Goal: Information Seeking & Learning: Learn about a topic

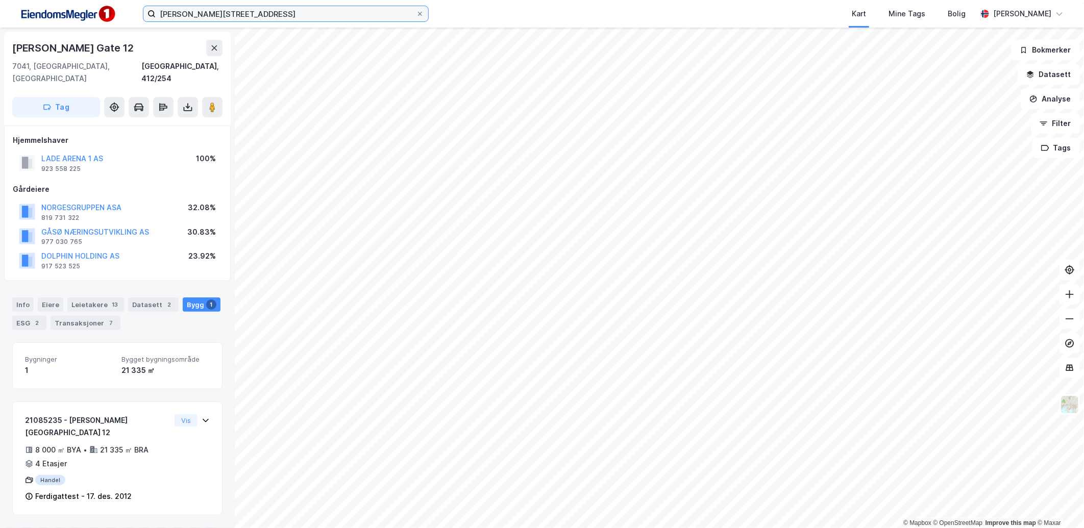
click at [223, 12] on input "[PERSON_NAME][STREET_ADDRESS]" at bounding box center [286, 13] width 260 height 15
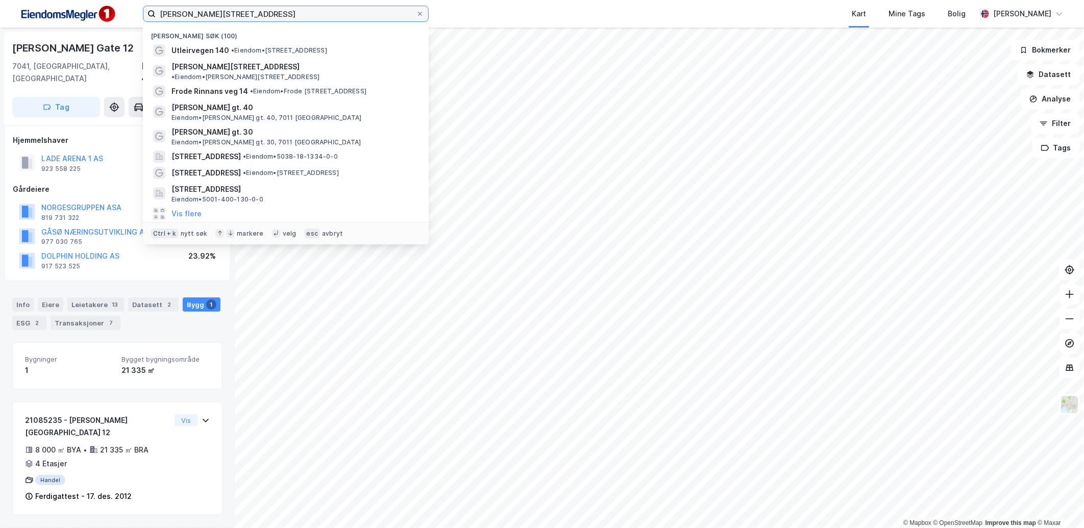
click at [223, 12] on input "[PERSON_NAME][STREET_ADDRESS]" at bounding box center [286, 13] width 260 height 15
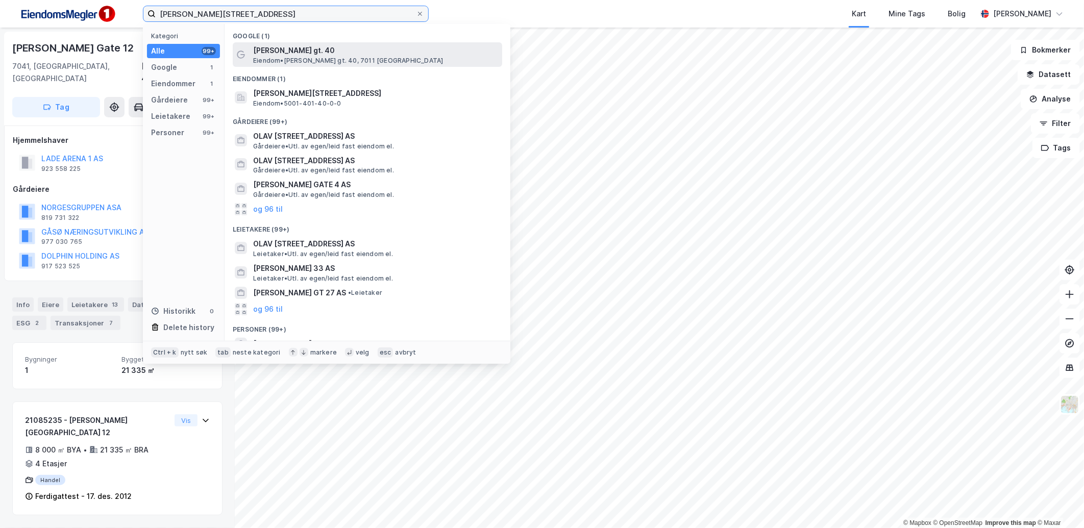
type input "[PERSON_NAME][STREET_ADDRESS]"
click at [366, 54] on span "[PERSON_NAME] gt. 40" at bounding box center [375, 50] width 245 height 12
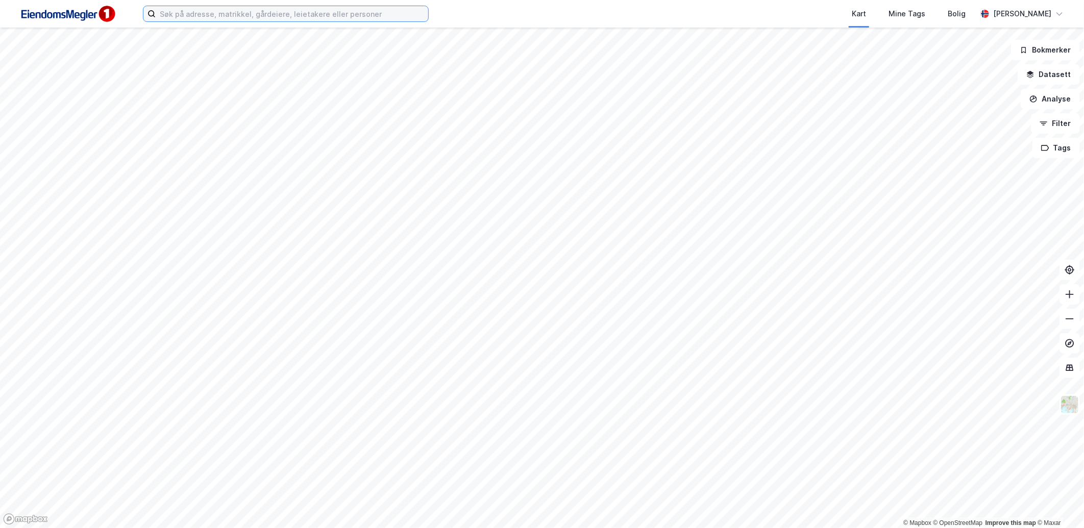
click at [251, 19] on input at bounding box center [292, 13] width 273 height 15
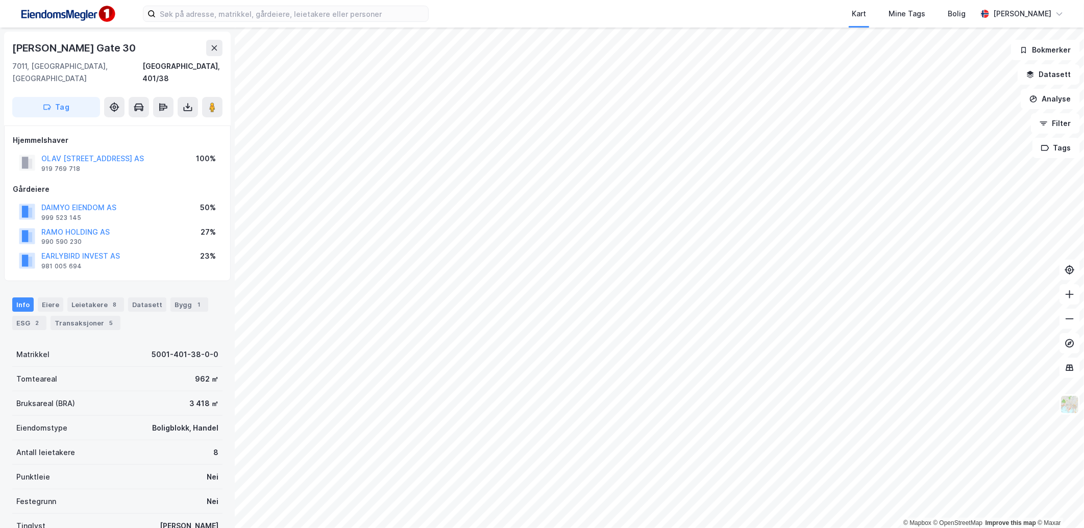
click at [103, 46] on div "Olav Tryggvasons Gate 30" at bounding box center [75, 48] width 126 height 16
drag, startPoint x: 139, startPoint y: 349, endPoint x: 209, endPoint y: 346, distance: 70.0
click at [209, 346] on div "Matrikkel 5001-401-38-0-0" at bounding box center [117, 354] width 210 height 24
copy div "5001-401-38-0-0"
click at [184, 299] on div "Bygg 1" at bounding box center [189, 305] width 38 height 14
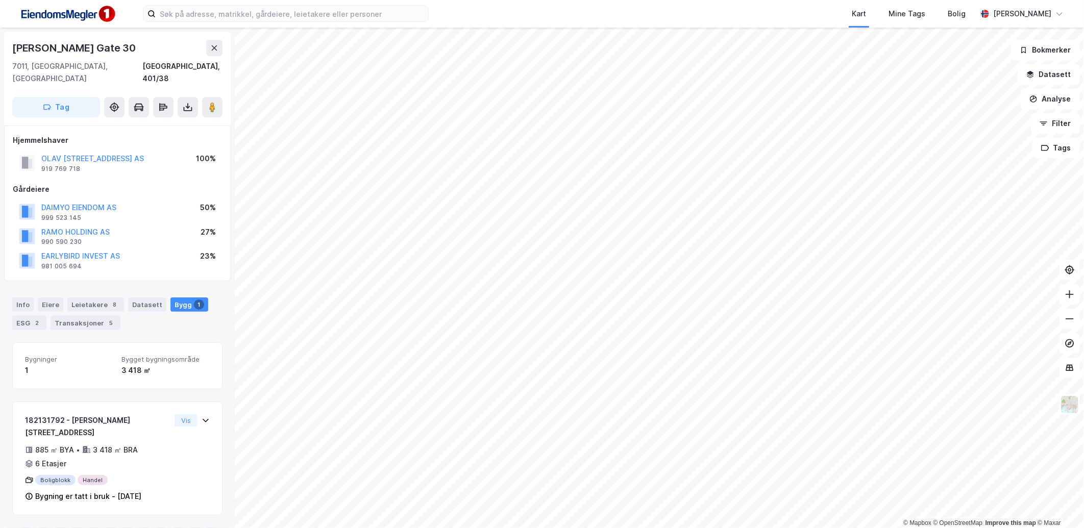
click at [185, 298] on div "Bygg 1" at bounding box center [189, 305] width 38 height 14
click at [22, 285] on div "Info Eiere Leietakere 8 Datasett Bygg 1 ESG 2 Transaksjoner 5" at bounding box center [117, 309] width 235 height 49
click at [23, 298] on div "Info" at bounding box center [22, 305] width 21 height 14
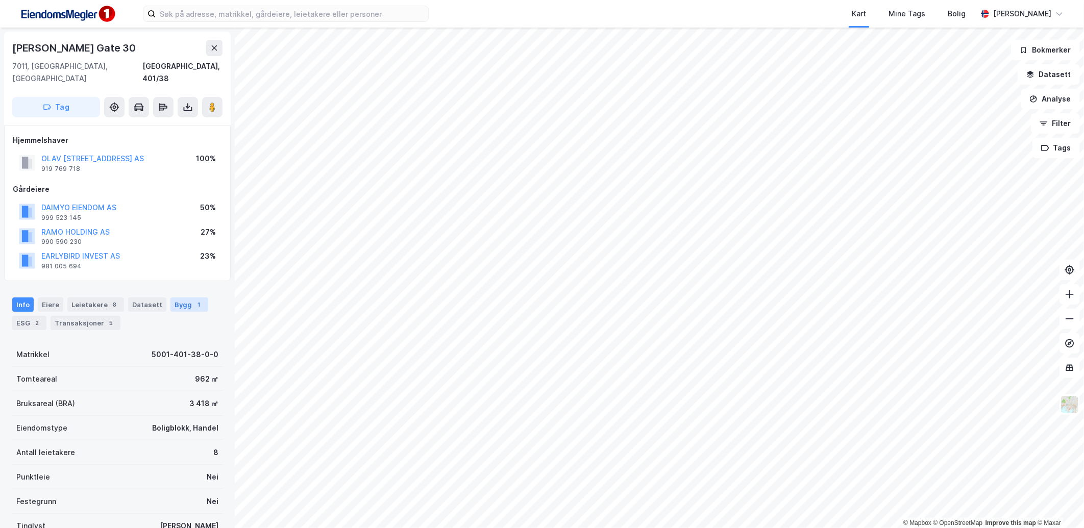
click at [175, 298] on div "Bygg 1" at bounding box center [189, 305] width 38 height 14
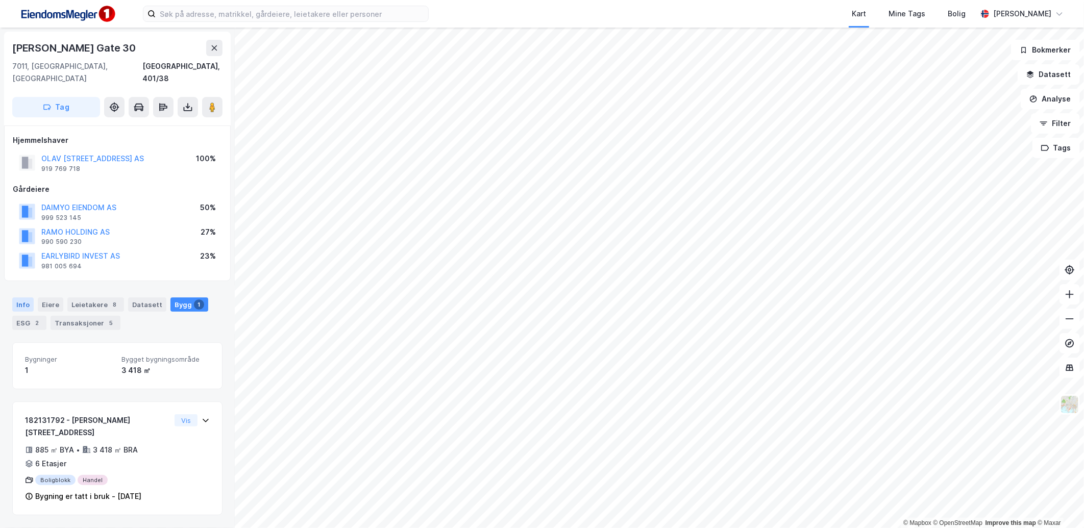
click at [29, 298] on div "Info" at bounding box center [22, 305] width 21 height 14
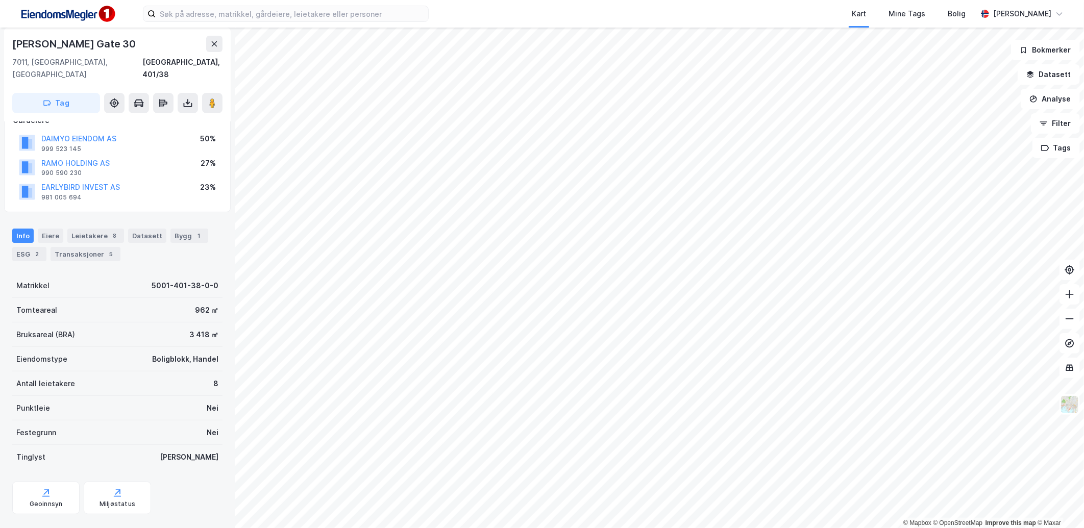
scroll to position [129, 0]
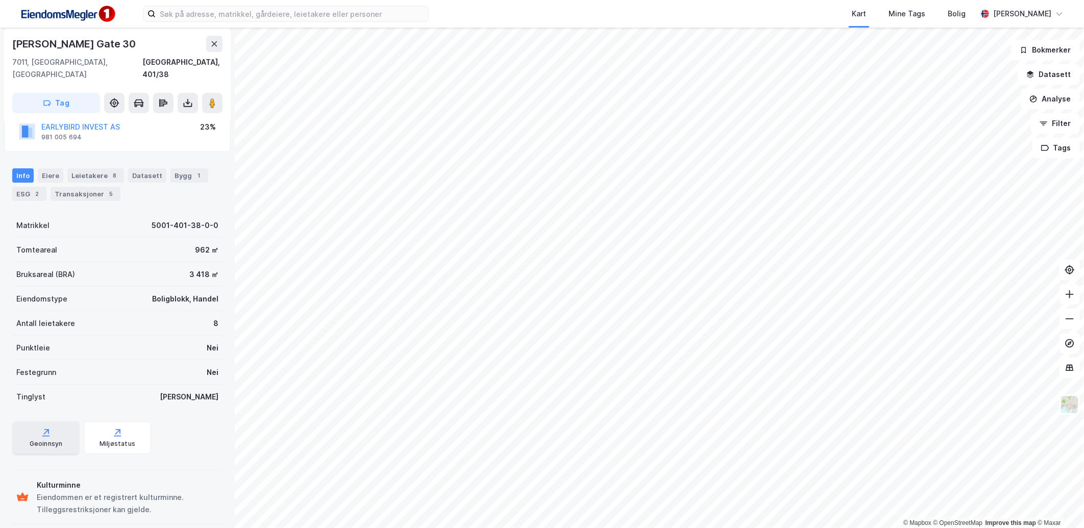
click at [67, 426] on div "Geoinnsyn" at bounding box center [45, 438] width 67 height 33
click at [194, 170] on div "1" at bounding box center [199, 175] width 10 height 10
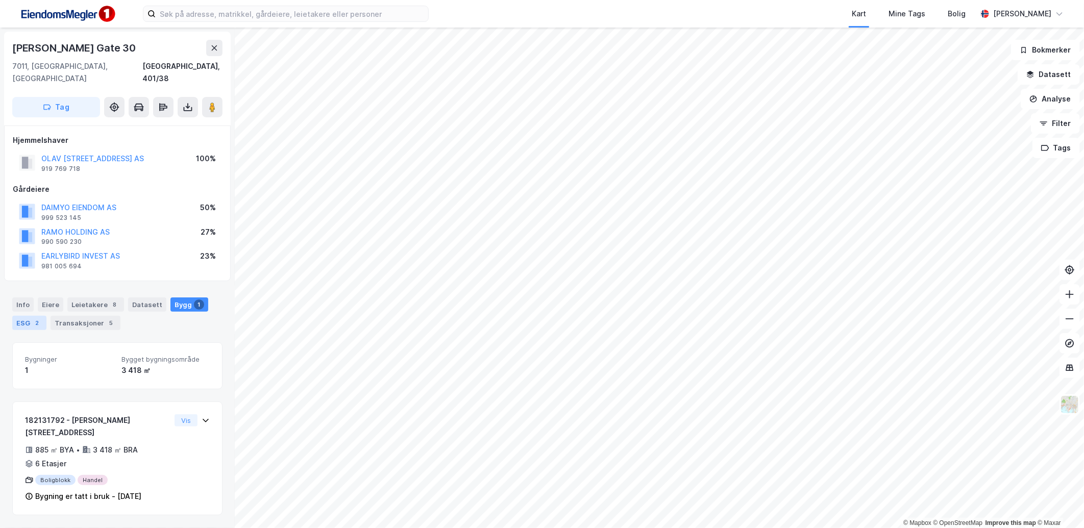
click at [23, 316] on div "ESG 2" at bounding box center [29, 323] width 34 height 14
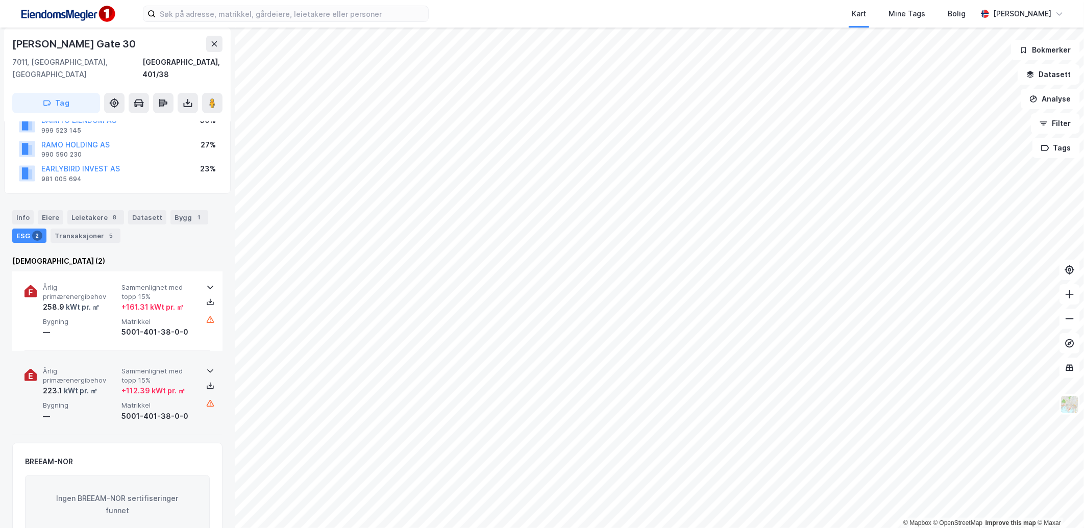
scroll to position [113, 0]
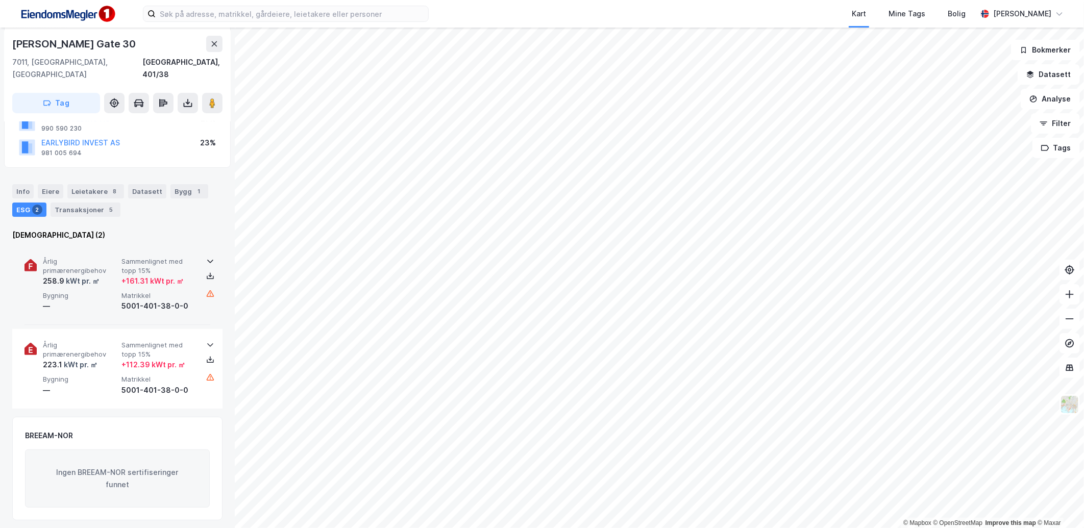
click at [135, 275] on div "+ 161.31 kWt pr. ㎡" at bounding box center [152, 281] width 62 height 12
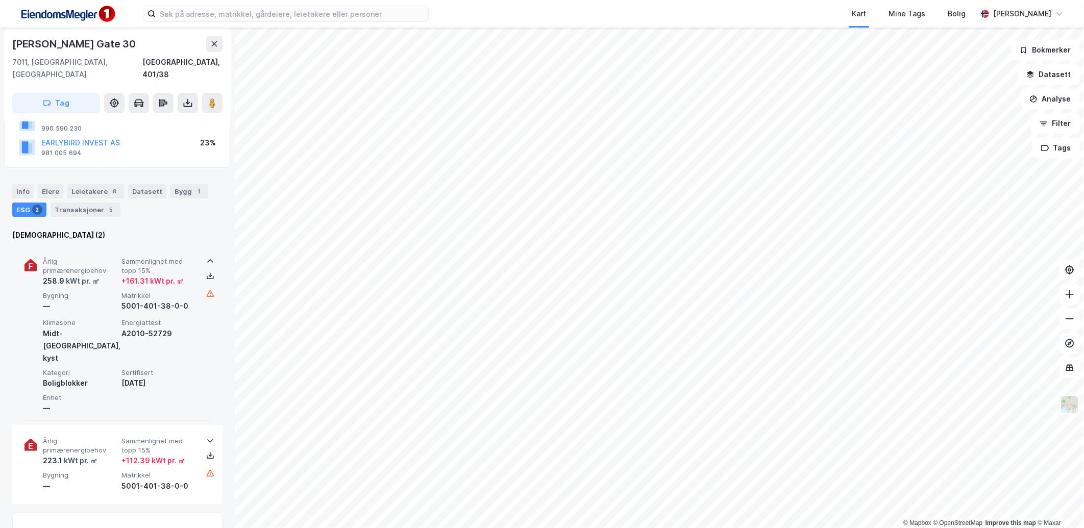
click at [141, 275] on div "+ 161.31 kWt pr. ㎡" at bounding box center [152, 281] width 62 height 12
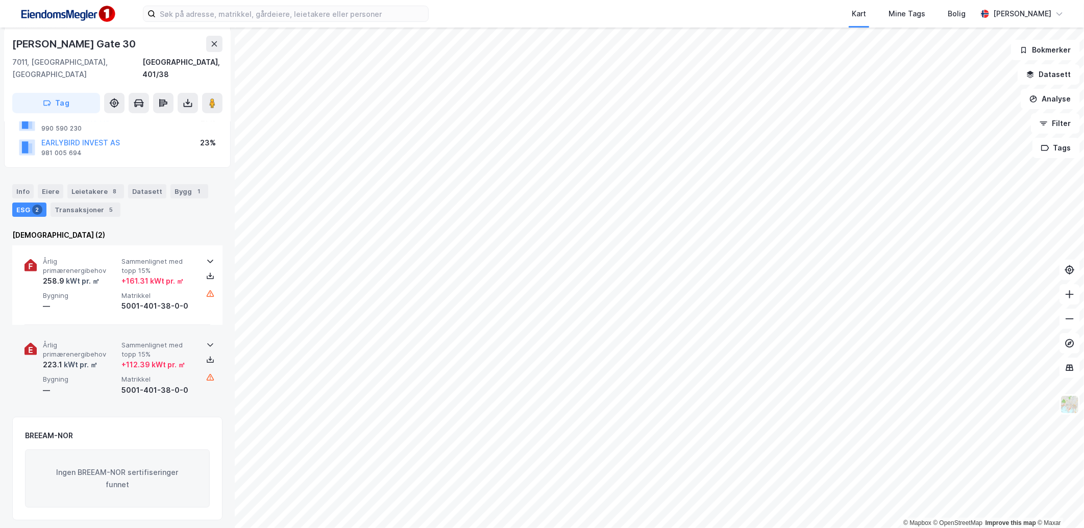
click at [133, 341] on span "Sammenlignet med topp 15%" at bounding box center [158, 350] width 75 height 18
click at [134, 341] on span "Sammenlignet med topp 15%" at bounding box center [158, 350] width 75 height 18
click at [55, 184] on div "Eiere" at bounding box center [51, 191] width 26 height 14
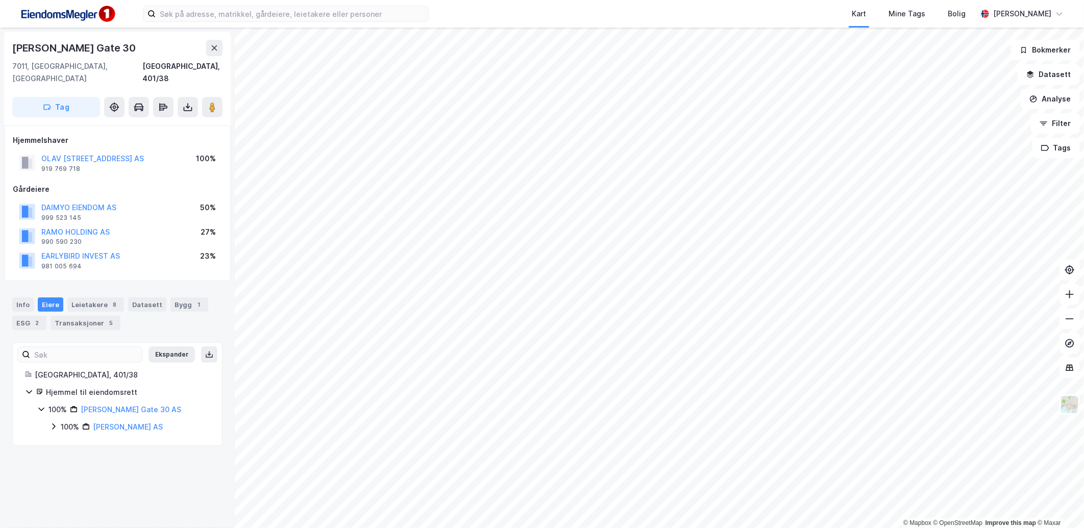
click at [55, 423] on icon at bounding box center [54, 427] width 8 height 8
click at [69, 440] on icon at bounding box center [66, 444] width 8 height 8
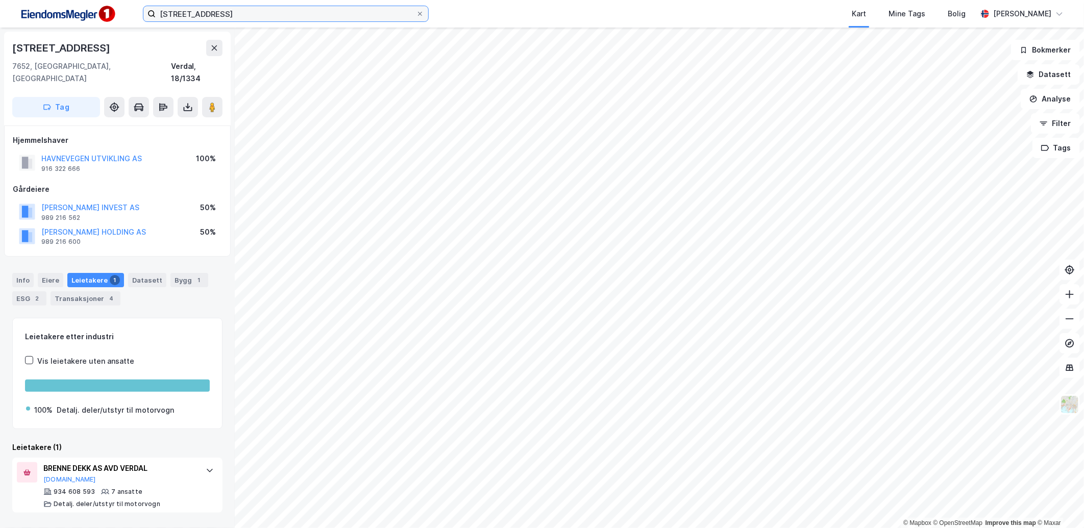
click at [247, 12] on input "[STREET_ADDRESS]" at bounding box center [286, 13] width 260 height 15
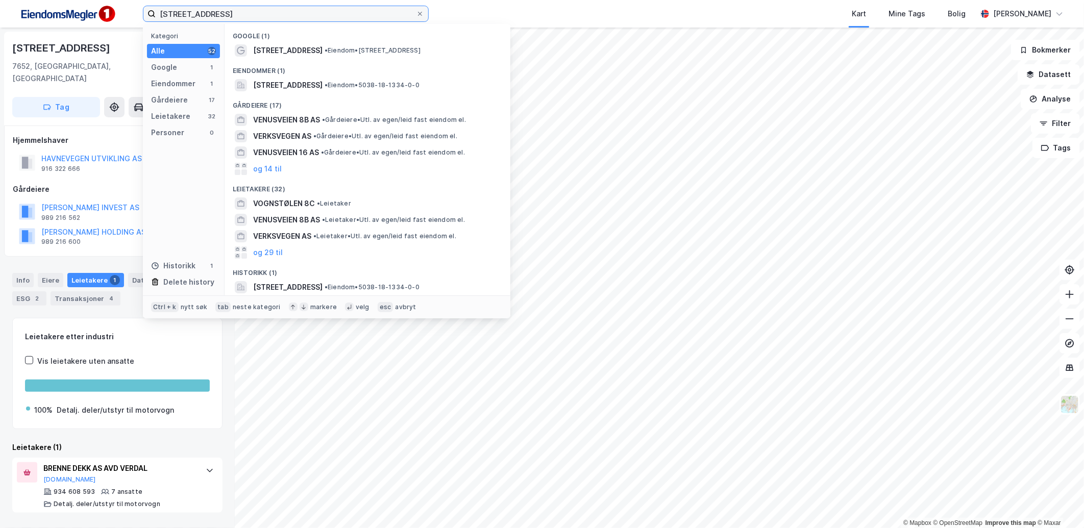
click at [247, 12] on input "[STREET_ADDRESS]" at bounding box center [286, 13] width 260 height 15
